Goal: Entertainment & Leisure: Consume media (video, audio)

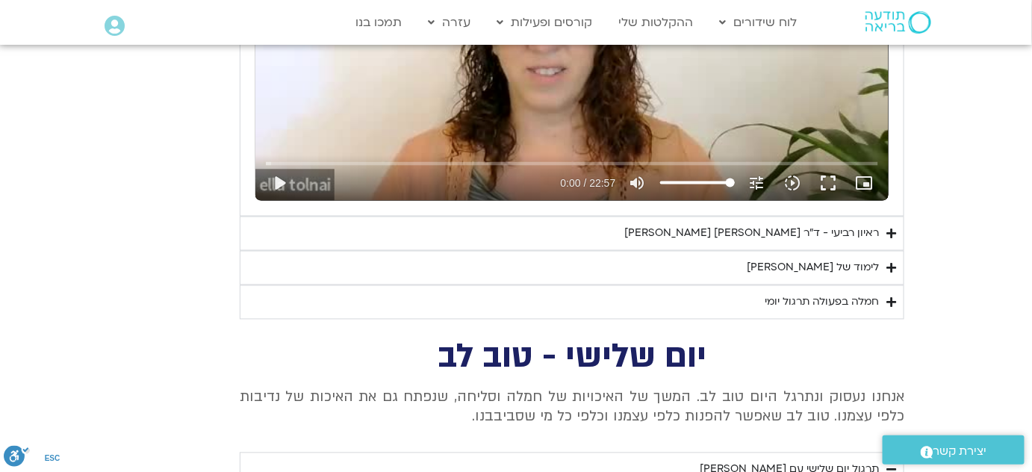
scroll to position [2648, 0]
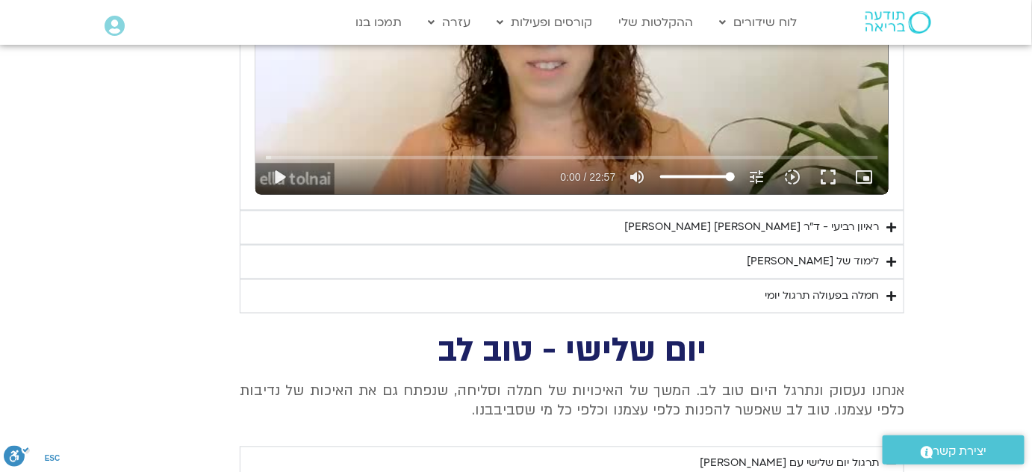
click at [864, 254] on div "לימוד של [PERSON_NAME]" at bounding box center [813, 262] width 132 height 18
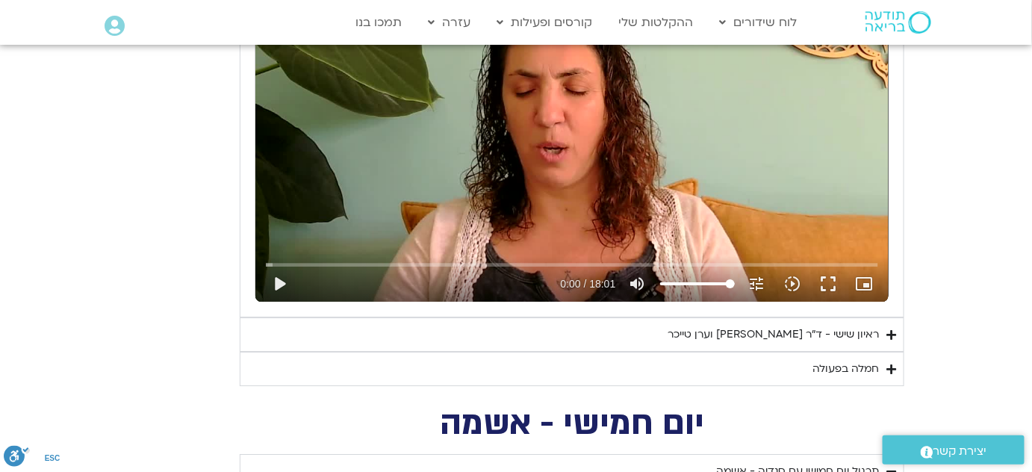
scroll to position [1425, 0]
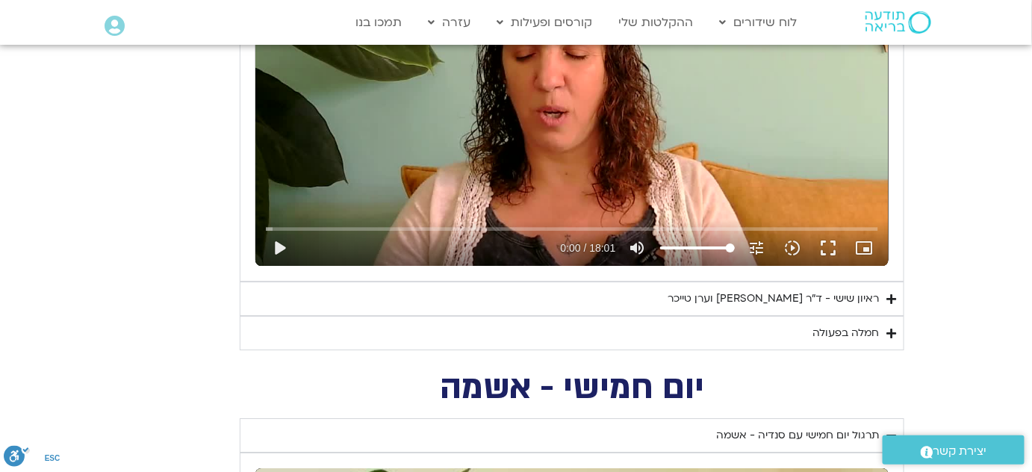
click at [859, 295] on div "ראיון שישי - ד"ר [PERSON_NAME] וערן טייכר" at bounding box center [772, 299] width 211 height 18
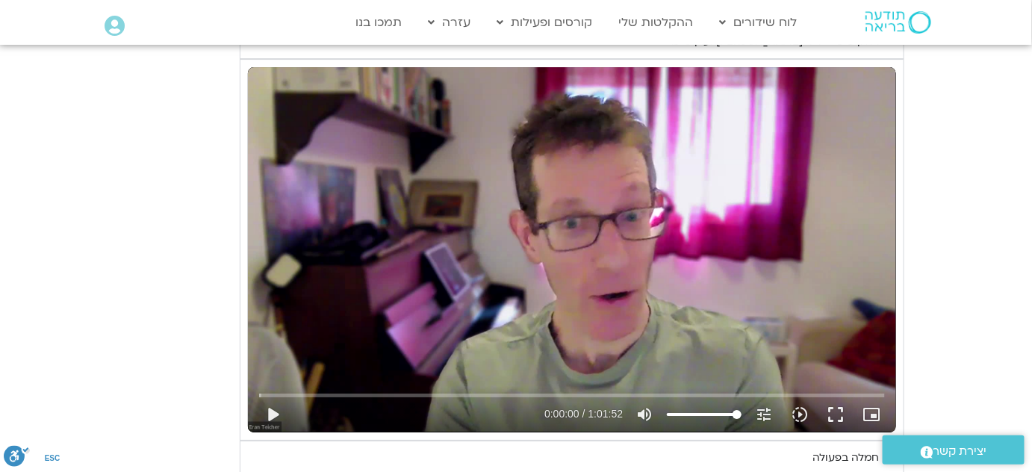
scroll to position [1697, 0]
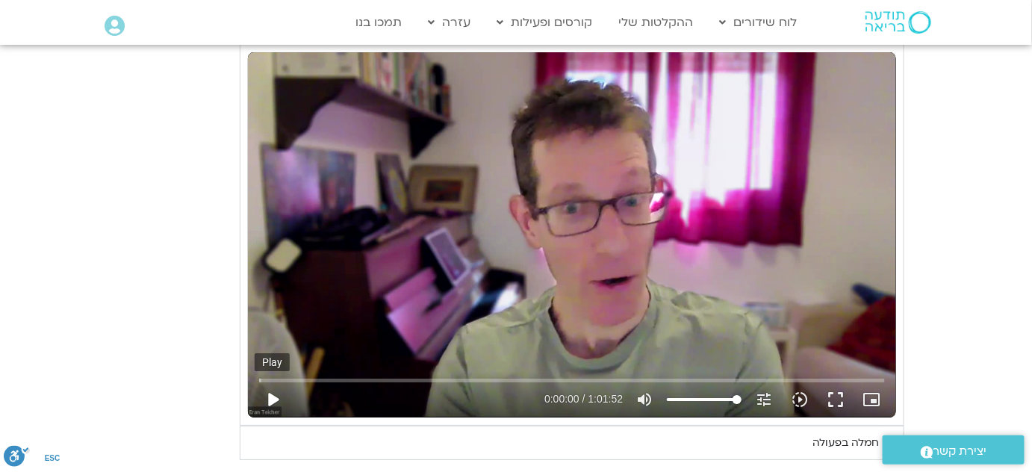
click at [271, 396] on button "play_arrow" at bounding box center [273, 400] width 36 height 36
type input "2.142388"
click at [270, 398] on button "pause" at bounding box center [273, 400] width 36 height 36
click at [269, 396] on button "play_arrow" at bounding box center [273, 400] width 36 height 36
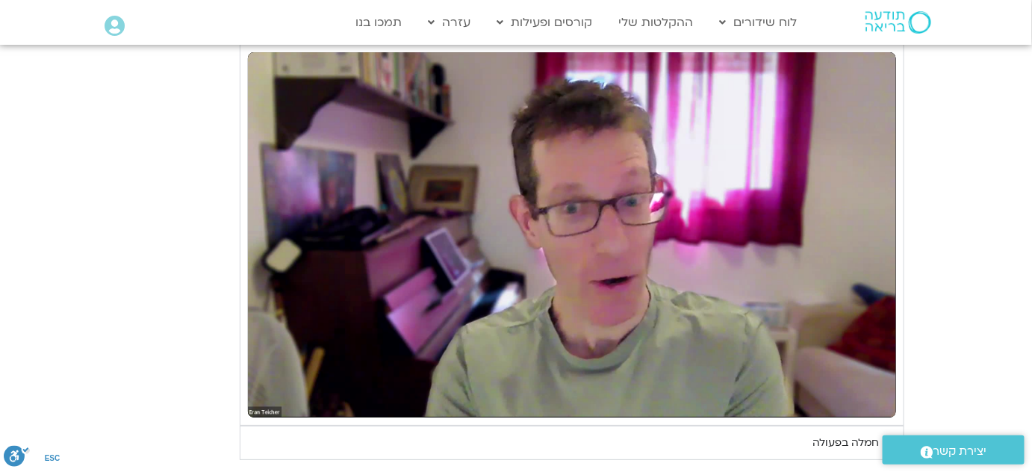
click at [947, 376] on section "יום שישי - הכרת הטוב תרגול יום שישי עם אלה - הכרת הטוב נא להזין כתובת אימייל כד…" at bounding box center [516, 1] width 1032 height 917
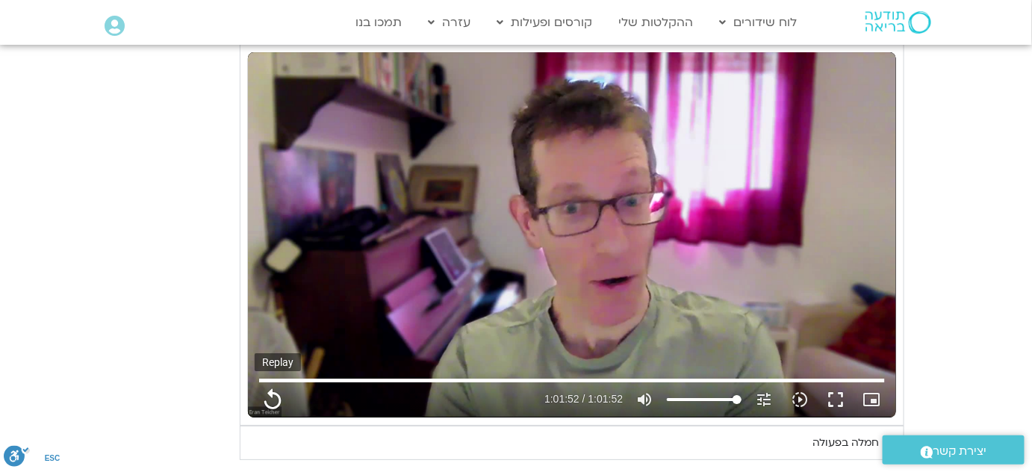
click at [274, 397] on button "replay" at bounding box center [273, 400] width 36 height 36
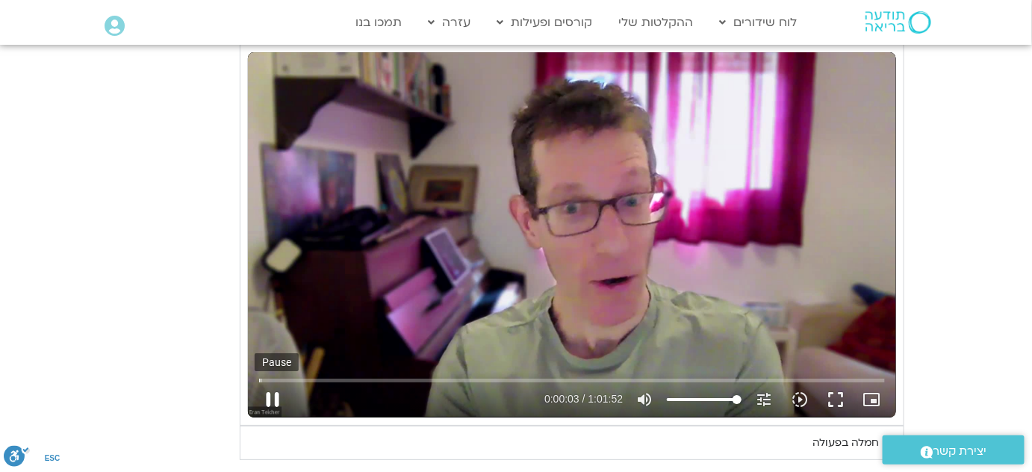
click at [273, 397] on button "pause" at bounding box center [273, 400] width 36 height 36
type input "3.791104"
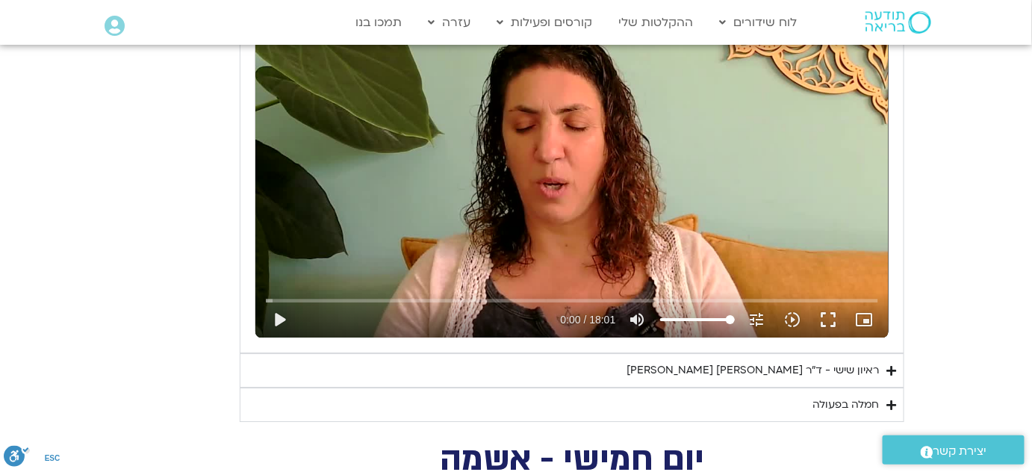
scroll to position [1425, 0]
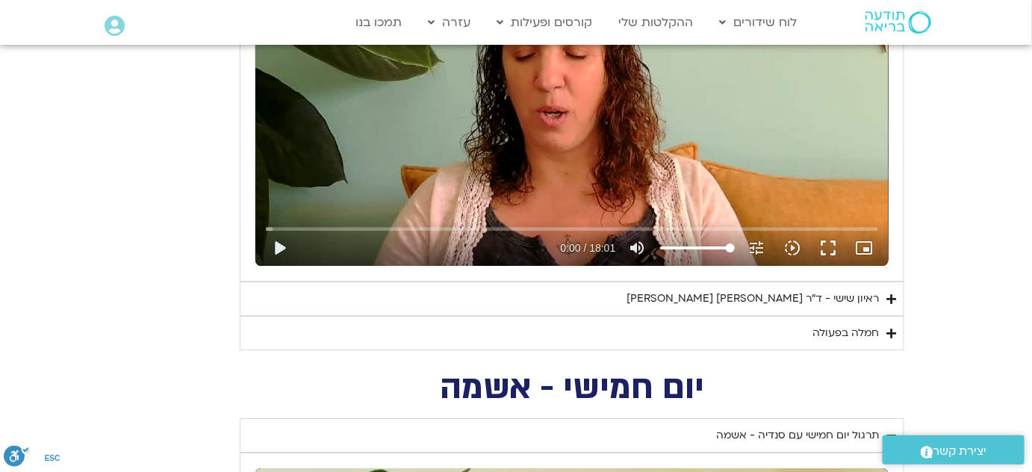
click at [865, 328] on div "חמלה בפעולה" at bounding box center [845, 333] width 66 height 18
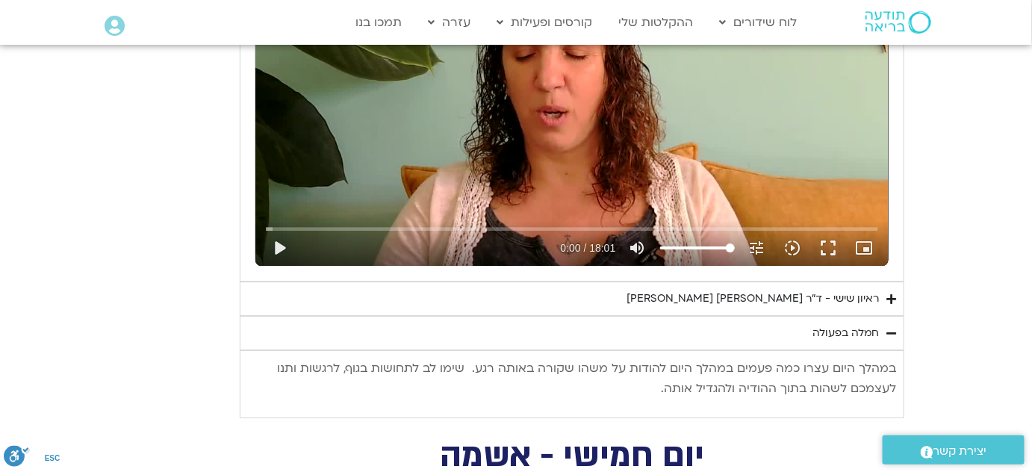
click at [957, 242] on section "יום שישי - הכרת הטוב תרגול יום שישי עם אלה - הכרת הטוב נא להזין כתובת אימייל כד…" at bounding box center [516, 116] width 1032 height 603
click at [892, 332] on icon "Accordion. Open links with Enter or Space, close with Escape, and navigate with…" at bounding box center [891, 333] width 10 height 11
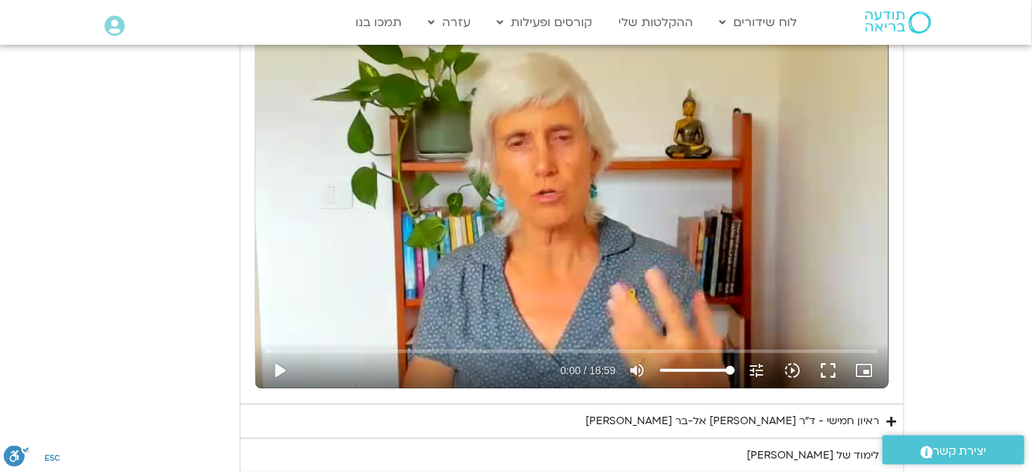
scroll to position [1968, 0]
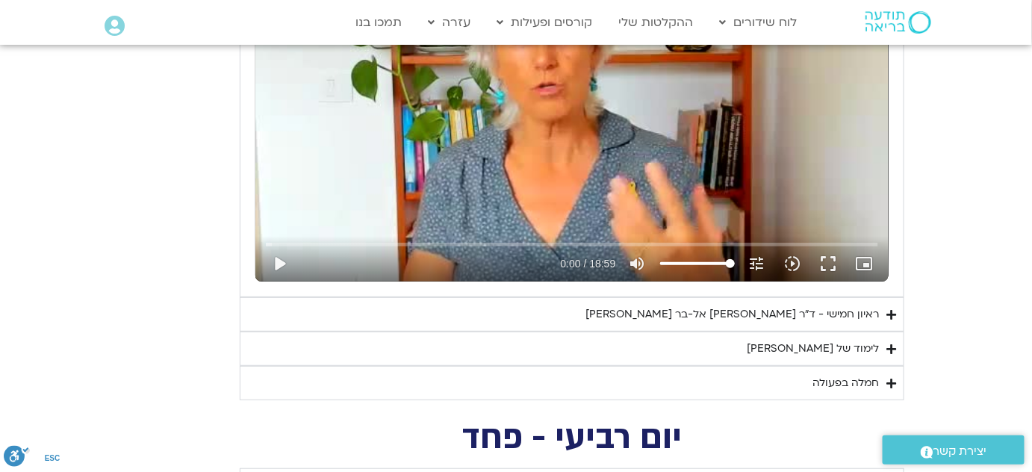
click at [870, 376] on div "חמלה בפעולה" at bounding box center [845, 383] width 66 height 18
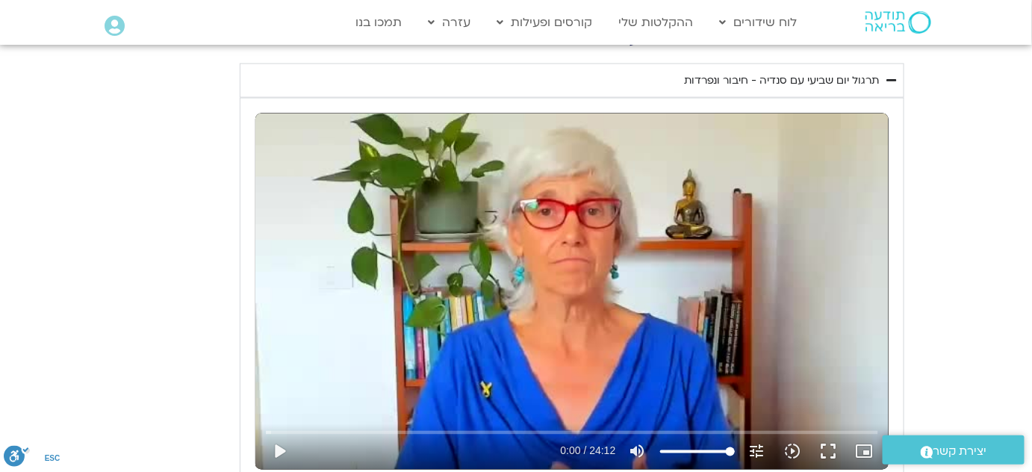
scroll to position [747, 0]
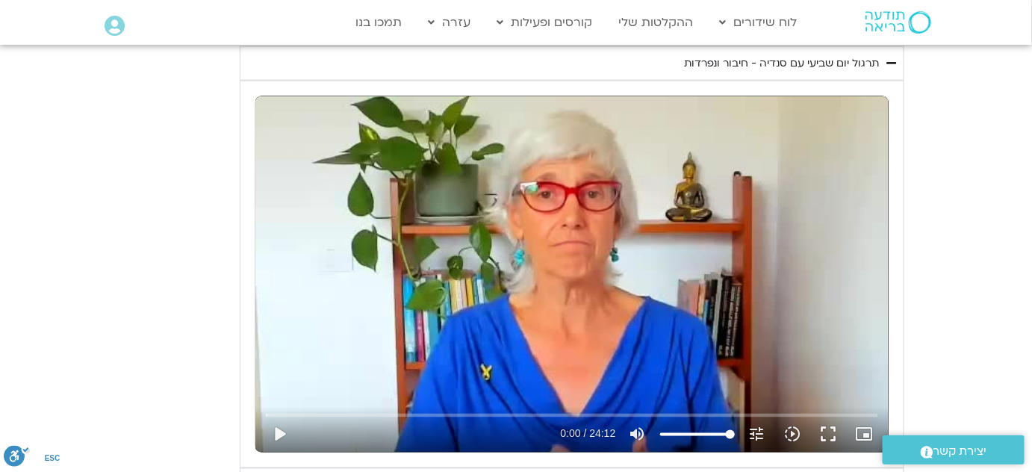
scroll to position [267, 0]
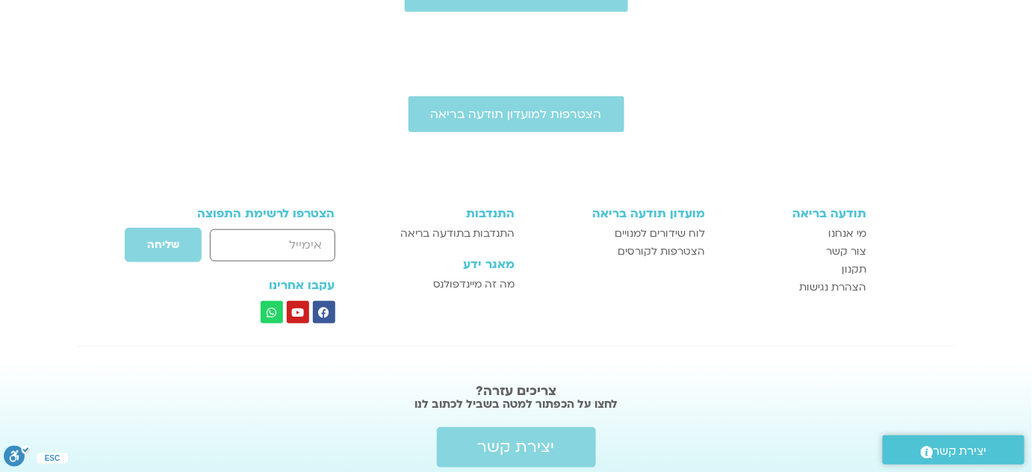
scroll to position [324, 0]
